Goal: Task Accomplishment & Management: Complete application form

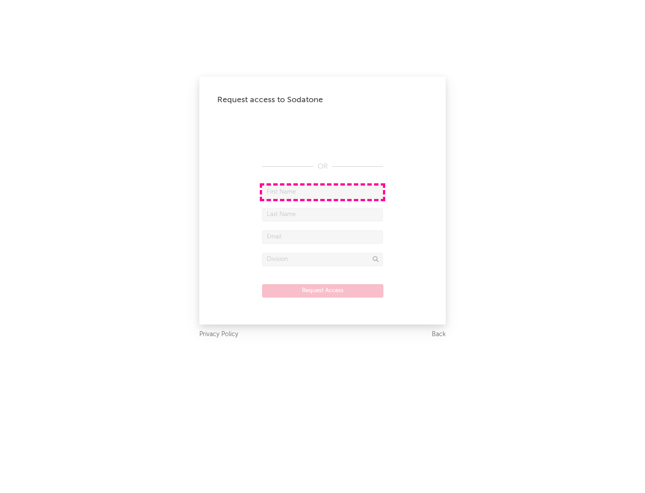
click at [323, 192] on input "text" at bounding box center [322, 191] width 121 height 13
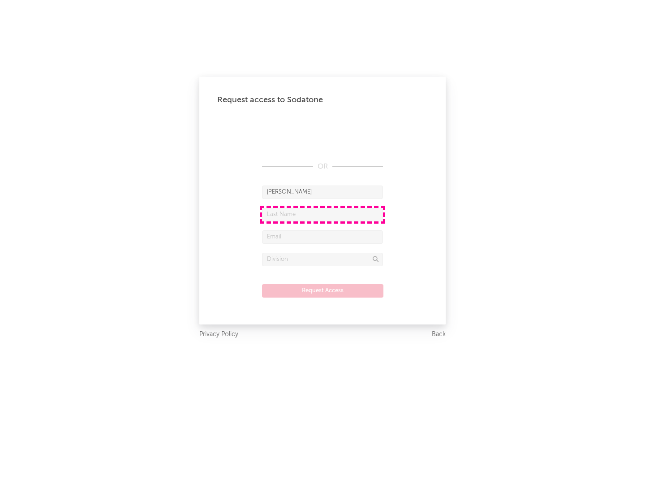
type input "[PERSON_NAME]"
click at [323, 214] on input "text" at bounding box center [322, 214] width 121 height 13
type input "[PERSON_NAME]"
click at [323, 237] on input "text" at bounding box center [322, 236] width 121 height 13
type input "[EMAIL_ADDRESS][DOMAIN_NAME]"
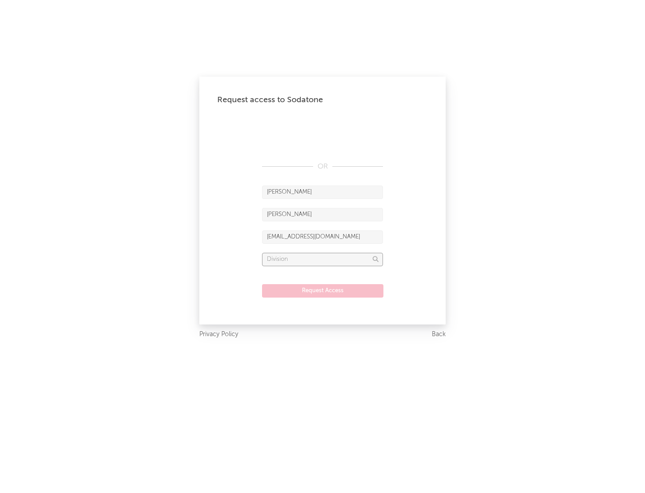
click at [323, 259] on input "text" at bounding box center [322, 259] width 121 height 13
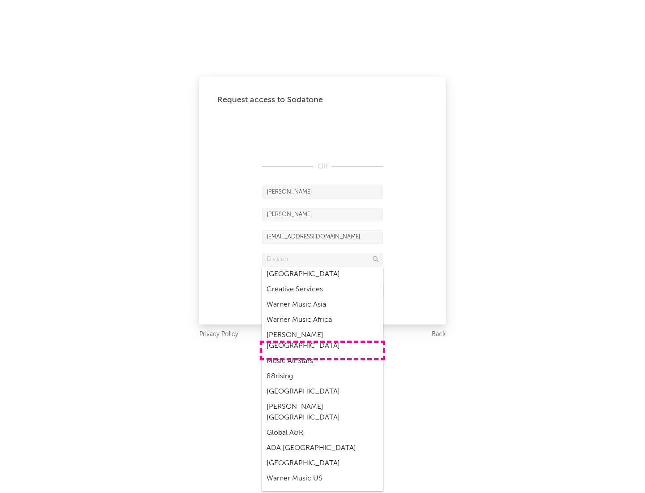
click at [323, 353] on div "Music All Stars" at bounding box center [322, 360] width 121 height 15
type input "Music All Stars"
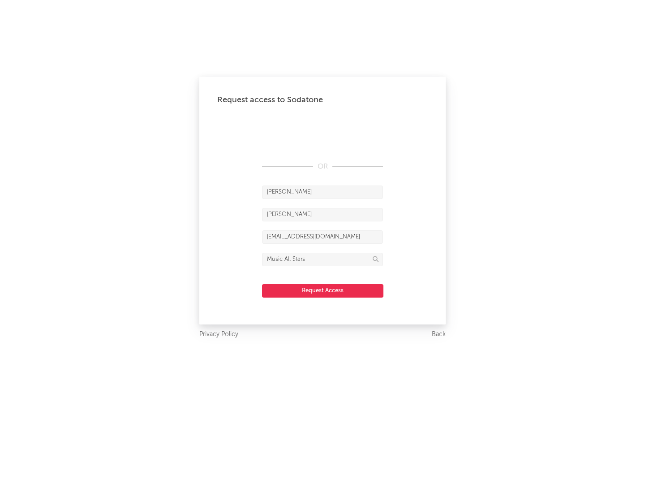
click at [323, 290] on button "Request Access" at bounding box center [322, 290] width 121 height 13
